Goal: Book appointment/travel/reservation

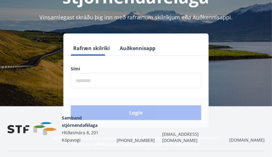
scroll to position [76, 0]
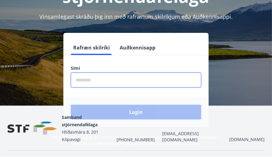
click at [91, 81] on input "phone" at bounding box center [136, 80] width 130 height 15
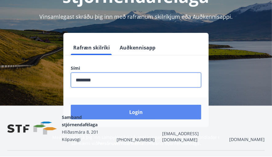
type input "********"
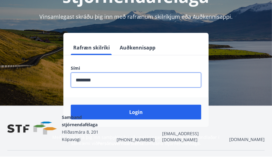
click at [148, 111] on button "Login" at bounding box center [136, 112] width 130 height 15
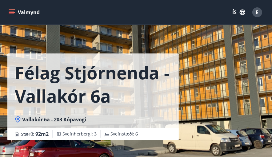
click at [13, 13] on icon "menu" at bounding box center [12, 12] width 6 height 6
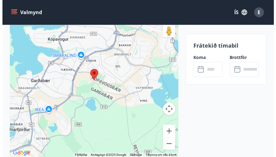
scroll to position [861, 0]
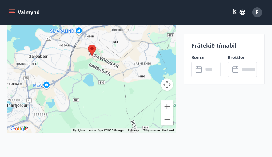
click at [208, 69] on input "text" at bounding box center [211, 69] width 17 height 15
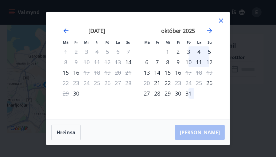
click at [188, 51] on div "3" at bounding box center [189, 51] width 10 height 10
click at [209, 51] on div "5" at bounding box center [209, 51] width 10 height 10
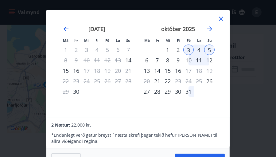
scroll to position [0, 0]
click at [199, 48] on div "4" at bounding box center [199, 49] width 10 height 10
click at [208, 47] on div "5" at bounding box center [209, 49] width 10 height 10
drag, startPoint x: 135, startPoint y: 25, endPoint x: 135, endPoint y: 20, distance: 4.9
click at [135, 20] on div "[DATE] 1 2 3 4 5 6 7 8 9 10 11 12 13 14 15 16 17 18 19 20 21 22 23 24 25 26 27 …" at bounding box center [97, 67] width 81 height 101
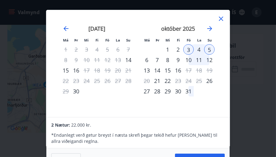
click at [190, 45] on div "3" at bounding box center [189, 49] width 10 height 10
click at [199, 47] on div "4" at bounding box center [199, 49] width 10 height 10
click at [208, 48] on div "5" at bounding box center [209, 49] width 10 height 10
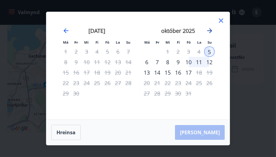
scroll to position [0, 0]
click at [237, 53] on div "Má Þr Mi Fi Fö La Su Má Þr Mi Fi Fö La Su [DATE] 1 2 3 4 5 6 7 8 9 10 11 12 13 …" at bounding box center [138, 78] width 276 height 157
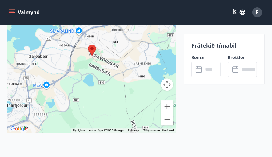
click at [199, 69] on icon at bounding box center [198, 69] width 7 height 7
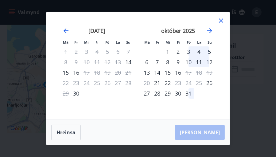
click at [188, 50] on div "3" at bounding box center [189, 51] width 10 height 10
click at [199, 50] on div "4" at bounding box center [199, 51] width 10 height 10
click at [59, 132] on button "Hreinsa" at bounding box center [66, 132] width 30 height 15
click at [188, 51] on div "3" at bounding box center [189, 51] width 10 height 10
click at [199, 52] on div "4" at bounding box center [199, 51] width 10 height 10
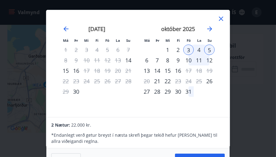
scroll to position [0, 0]
click at [222, 18] on icon at bounding box center [221, 18] width 7 height 7
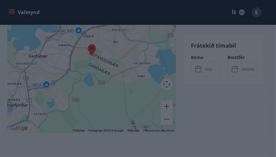
scroll to position [0, 0]
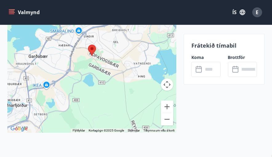
click at [202, 69] on icon at bounding box center [198, 69] width 7 height 7
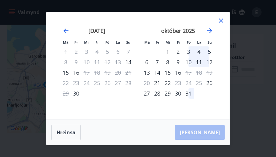
click at [147, 62] on div "6" at bounding box center [147, 62] width 10 height 10
click at [70, 130] on button "Hreinsa" at bounding box center [66, 132] width 30 height 15
click at [147, 63] on div "6" at bounding box center [147, 62] width 10 height 10
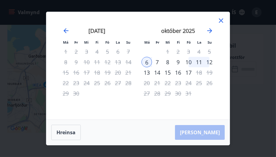
click at [156, 61] on div "7" at bounding box center [157, 62] width 10 height 10
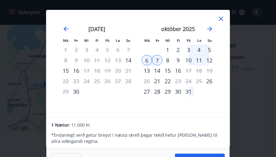
scroll to position [0, 0]
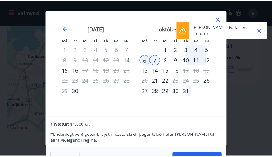
scroll to position [0, 0]
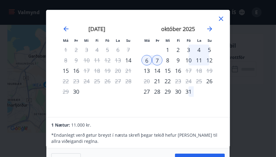
drag, startPoint x: 219, startPoint y: 18, endPoint x: 188, endPoint y: 51, distance: 45.2
click at [219, 18] on icon at bounding box center [221, 18] width 7 height 7
